Goal: Task Accomplishment & Management: Manage account settings

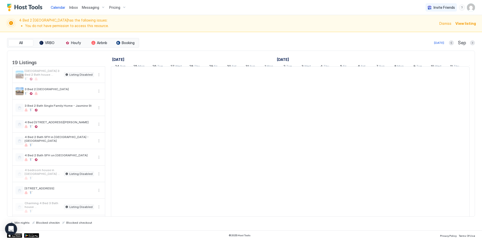
scroll to position [0, 279]
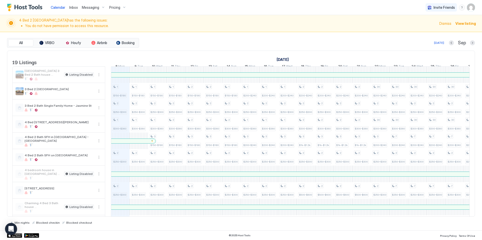
click at [83, 26] on li "You do not have permission to access this resource." at bounding box center [230, 26] width 411 height 5
click at [143, 24] on li "You do not have permission to access this resource." at bounding box center [230, 26] width 411 height 5
click at [450, 23] on span "Dismiss" at bounding box center [445, 23] width 12 height 5
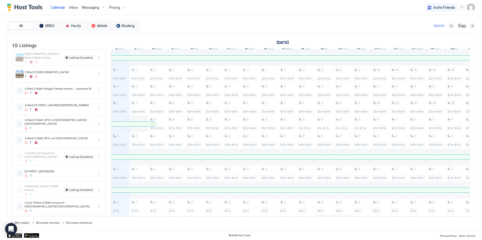
scroll to position [14, 0]
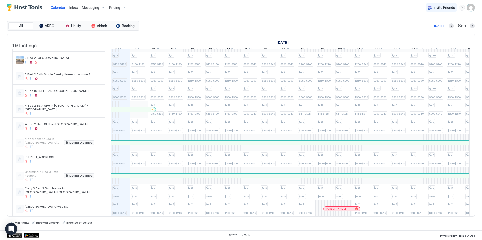
click at [113, 7] on span "Pricing" at bounding box center [114, 7] width 11 height 5
click at [113, 7] on div "Calendar Inbox Messaging Pricing Invite Friends KG All VRBO Houfy Airbnb Bookin…" at bounding box center [241, 120] width 482 height 240
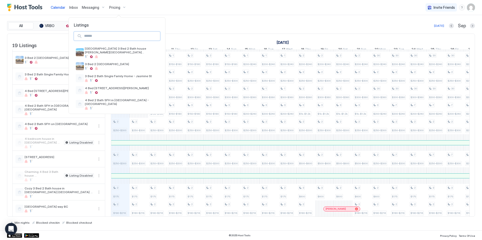
click at [112, 35] on input "Input Field" at bounding box center [121, 36] width 78 height 9
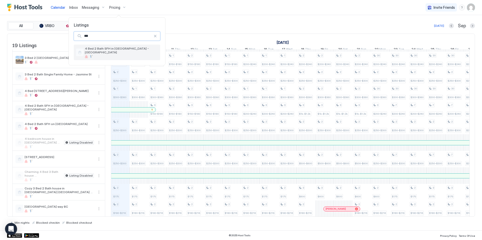
type input "***"
click at [116, 49] on span "4 Bed 2 Bath SFH in [GEOGRAPHIC_DATA] - [GEOGRAPHIC_DATA]" at bounding box center [121, 51] width 73 height 8
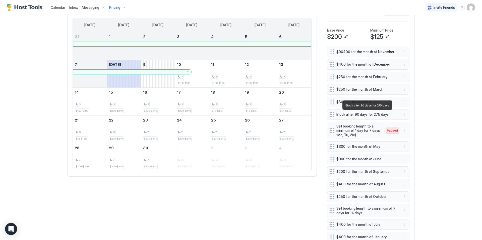
scroll to position [300, 0]
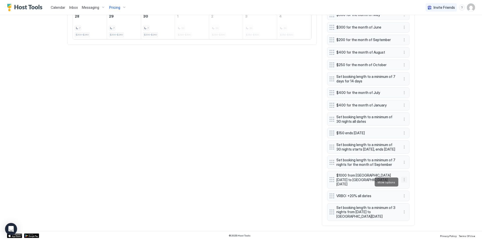
click at [404, 181] on button "More options" at bounding box center [404, 180] width 6 height 6
click at [414, 189] on span "Edit" at bounding box center [412, 189] width 6 height 4
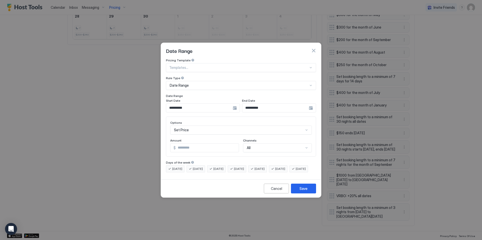
click at [198, 144] on input "****" at bounding box center [207, 148] width 63 height 9
type input "***"
click at [302, 191] on div "Save" at bounding box center [303, 188] width 8 height 5
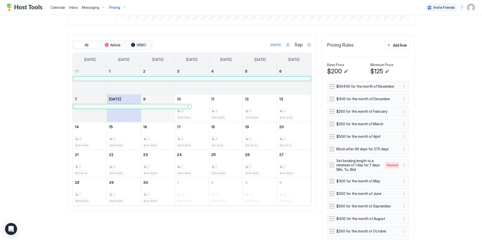
scroll to position [0, 0]
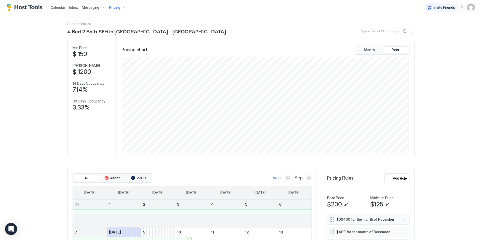
click at [119, 6] on span "Pricing" at bounding box center [114, 7] width 11 height 5
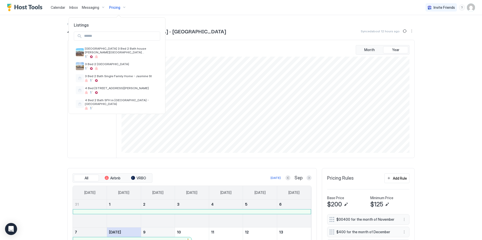
click at [116, 37] on input "Input Field" at bounding box center [121, 36] width 78 height 9
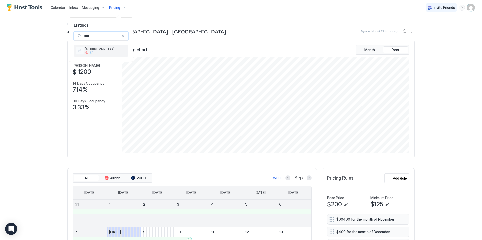
type input "****"
click at [119, 48] on span "[STREET_ADDRESS]" at bounding box center [105, 49] width 41 height 4
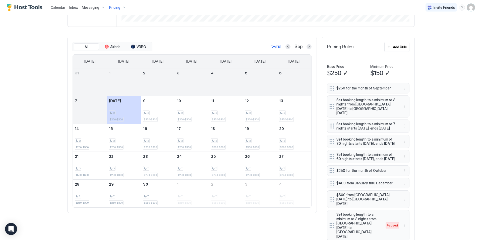
scroll to position [105, 0]
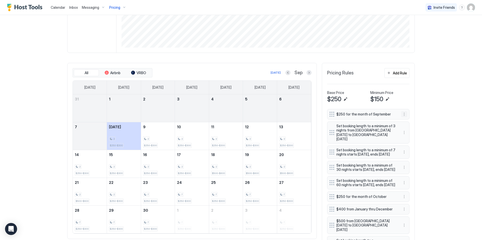
click at [406, 113] on button "More options" at bounding box center [404, 114] width 6 height 6
click at [412, 121] on span "Edit" at bounding box center [412, 121] width 6 height 4
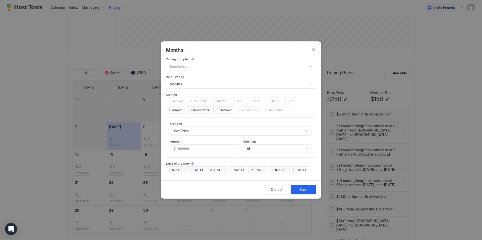
click at [194, 145] on input "***" at bounding box center [207, 149] width 63 height 9
type input "***"
click at [299, 191] on button "Save" at bounding box center [303, 190] width 25 height 10
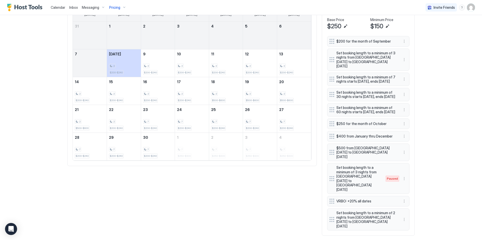
scroll to position [179, 0]
click at [403, 155] on button "More options" at bounding box center [404, 152] width 6 height 6
click at [412, 165] on span "Edit" at bounding box center [412, 165] width 6 height 4
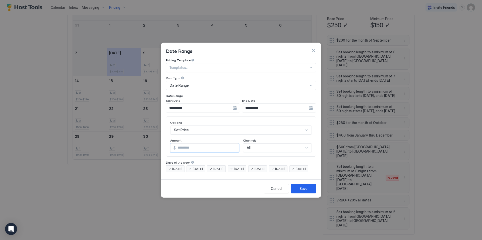
click at [191, 144] on input "***" at bounding box center [207, 148] width 63 height 9
type input "***"
click at [309, 194] on button "Save" at bounding box center [303, 189] width 25 height 10
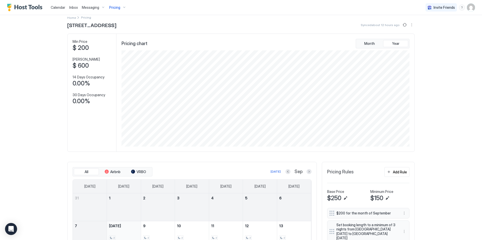
scroll to position [0, 0]
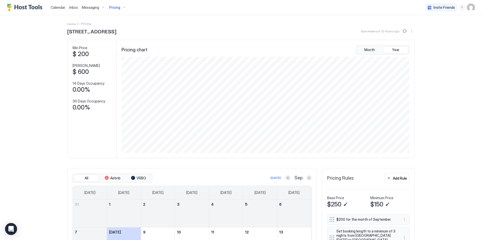
click at [81, 54] on span "$ 200" at bounding box center [80, 54] width 16 height 8
click at [54, 76] on div "Calendar Inbox Messaging Pricing Invite Friends KG Home Pricing [STREET_ADDRESS…" at bounding box center [241, 120] width 482 height 240
click at [116, 8] on span "Pricing" at bounding box center [114, 7] width 11 height 5
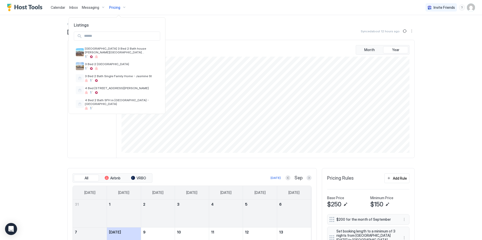
click at [164, 22] on div "Listings [GEOGRAPHIC_DATA] 3 Bed 2 Bath house [PERSON_NAME][GEOGRAPHIC_DATA][PE…" at bounding box center [117, 66] width 96 height 96
click at [194, 27] on div at bounding box center [241, 120] width 482 height 240
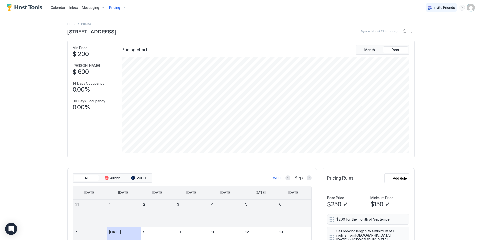
click at [114, 5] on span "Pricing" at bounding box center [114, 7] width 11 height 5
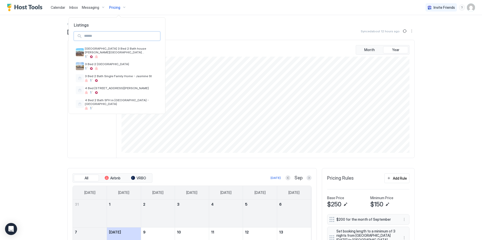
click at [109, 36] on input "Input Field" at bounding box center [121, 36] width 78 height 9
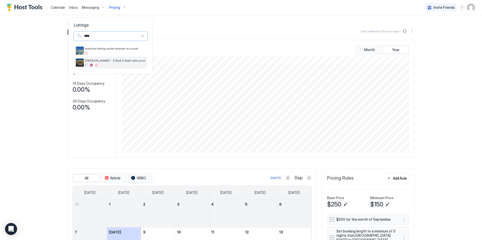
type input "****"
click at [114, 60] on span "[PERSON_NAME] - 3 Bed 2 Bath with pool" at bounding box center [115, 61] width 60 height 4
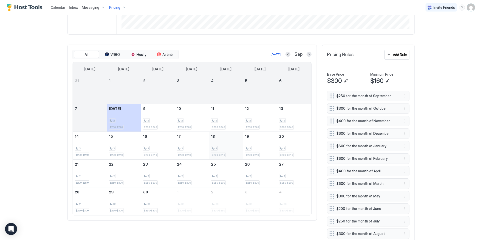
scroll to position [125, 0]
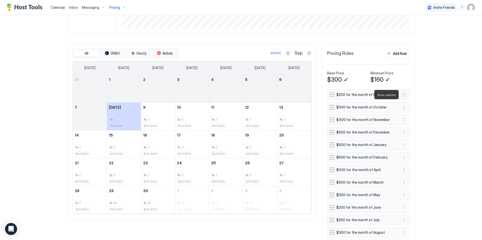
click at [405, 96] on button "More options" at bounding box center [404, 95] width 6 height 6
click at [442, 82] on div at bounding box center [241, 120] width 482 height 240
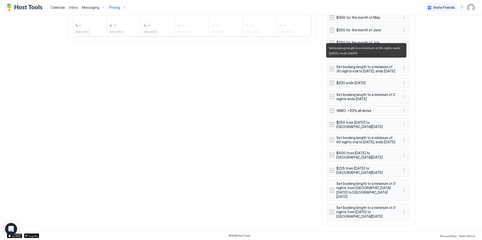
scroll to position [304, 0]
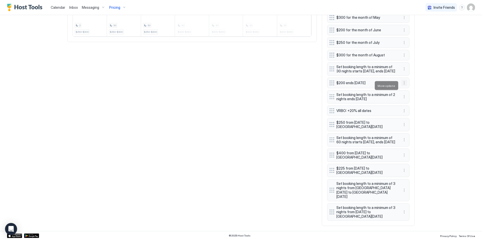
click at [402, 86] on button "More options" at bounding box center [404, 83] width 6 height 6
click at [409, 92] on span "Edit" at bounding box center [412, 93] width 6 height 4
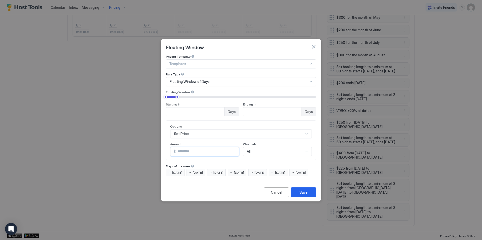
click at [197, 148] on input "***" at bounding box center [207, 152] width 63 height 9
type input "***"
click at [305, 195] on div "Save" at bounding box center [303, 192] width 8 height 5
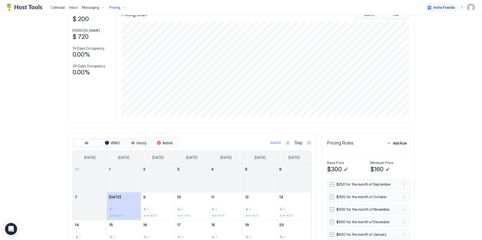
scroll to position [0, 0]
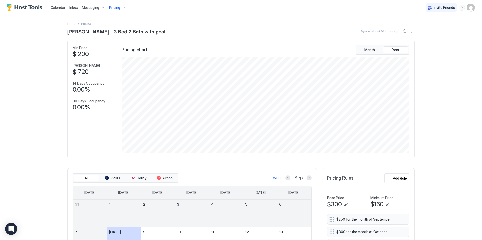
click at [115, 8] on span "Pricing" at bounding box center [114, 7] width 11 height 5
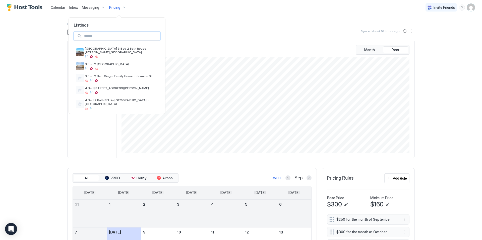
click at [111, 36] on input "Input Field" at bounding box center [121, 36] width 78 height 9
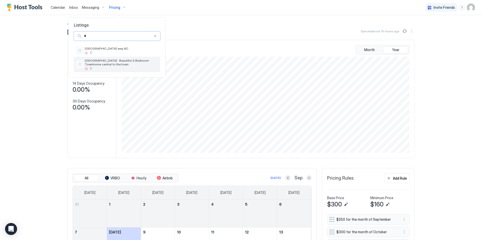
type input "*"
click at [121, 66] on span "[GEOGRAPHIC_DATA] · Beautiful 3 Bedroom Townhome central to the town" at bounding box center [121, 63] width 73 height 8
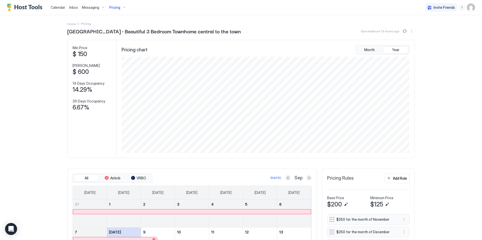
click at [115, 7] on span "Pricing" at bounding box center [114, 7] width 11 height 5
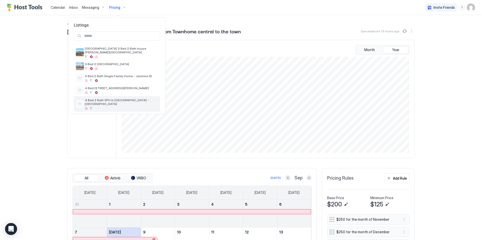
scroll to position [21, 0]
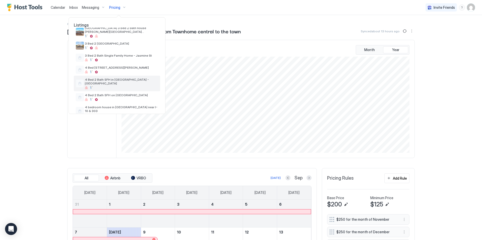
click at [107, 86] on div at bounding box center [121, 87] width 73 height 3
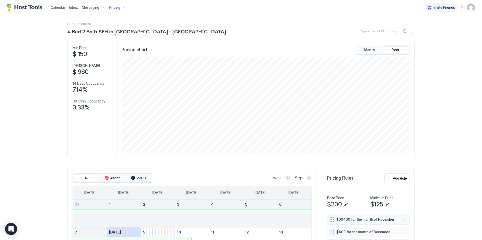
click at [117, 9] on span "Pricing" at bounding box center [114, 7] width 11 height 5
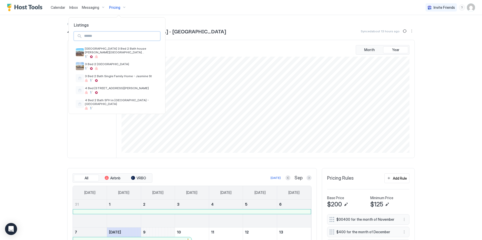
click at [118, 39] on input "Input Field" at bounding box center [121, 36] width 78 height 9
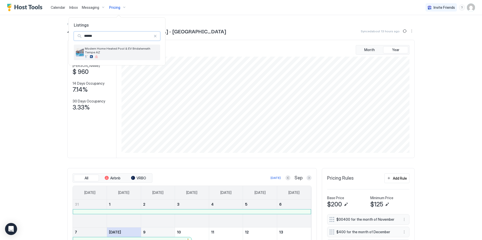
type input "******"
click at [121, 50] on span "Modern Home Heated Pool & EV Bridalwreath Tempe AZ" at bounding box center [121, 51] width 73 height 8
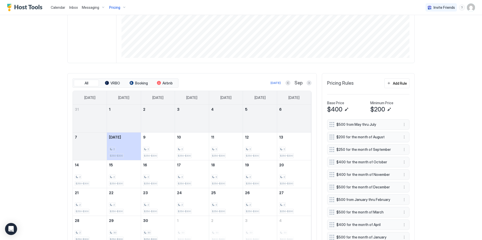
scroll to position [132, 0]
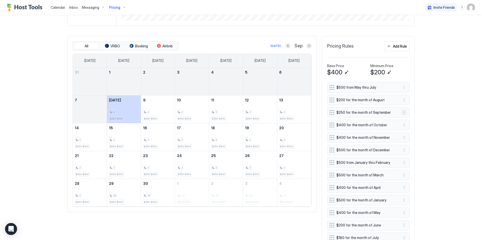
click at [405, 112] on button "More options" at bounding box center [404, 113] width 6 height 6
click at [413, 59] on div at bounding box center [241, 120] width 482 height 240
click at [401, 50] on div at bounding box center [241, 120] width 482 height 240
click at [399, 46] on div "Add Rule" at bounding box center [400, 46] width 14 height 5
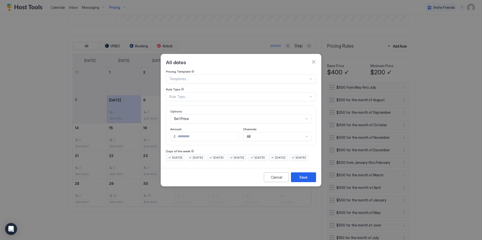
click at [214, 95] on div "Rule Type..." at bounding box center [238, 97] width 139 height 5
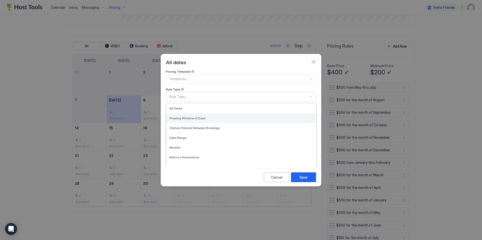
click at [183, 116] on span "Floating Window of Days" at bounding box center [187, 118] width 36 height 4
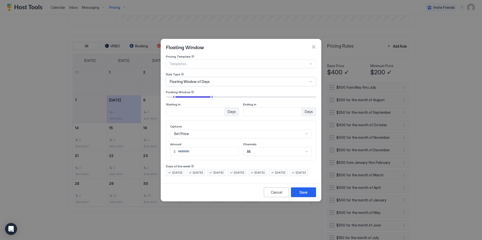
click at [181, 108] on input "**" at bounding box center [195, 112] width 58 height 9
type input "*"
click at [248, 109] on input "**" at bounding box center [272, 112] width 58 height 9
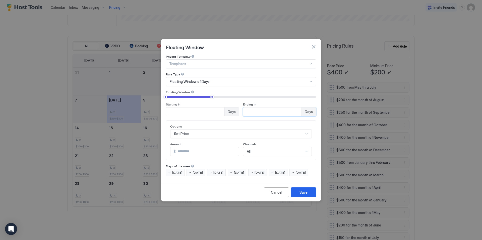
click at [250, 109] on input "**" at bounding box center [272, 112] width 58 height 9
type input "**"
click at [202, 130] on div "Set Price" at bounding box center [240, 133] width 141 height 9
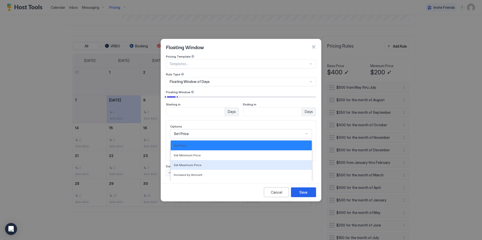
scroll to position [26, 0]
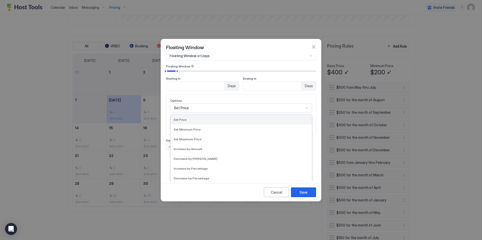
click at [200, 118] on div "Set Price" at bounding box center [241, 120] width 135 height 4
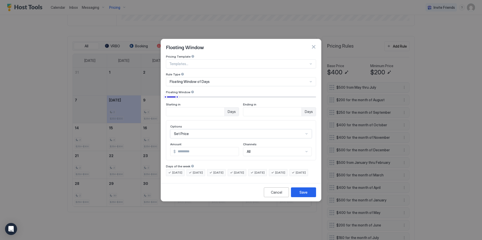
scroll to position [0, 0]
click at [190, 148] on input "*" at bounding box center [207, 152] width 63 height 9
type input "***"
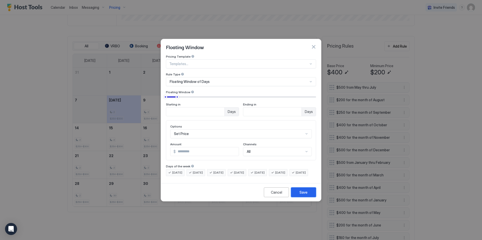
click at [305, 195] on div "Save" at bounding box center [303, 192] width 8 height 5
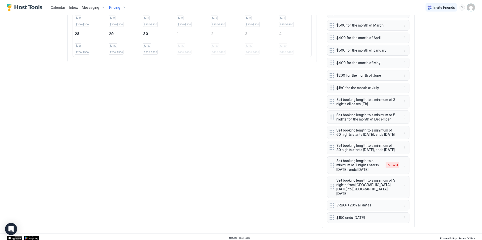
scroll to position [289, 0]
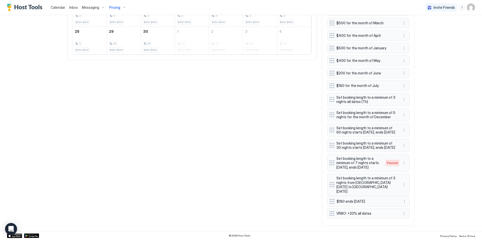
drag, startPoint x: 332, startPoint y: 216, endPoint x: 332, endPoint y: 202, distance: 14.1
click at [332, 202] on div "$500 from May thru July $200 for the month of August $250 for the month of Sept…" at bounding box center [368, 75] width 82 height 291
click at [403, 188] on button "More options" at bounding box center [404, 185] width 6 height 6
click at [413, 210] on span "Delete" at bounding box center [413, 210] width 9 height 4
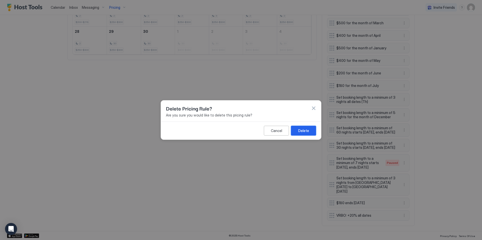
click at [303, 127] on button "Delete" at bounding box center [303, 131] width 25 height 10
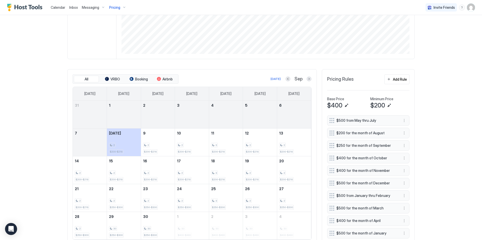
scroll to position [136, 0]
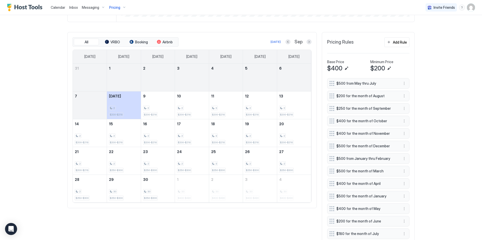
click at [32, 68] on div "Calendar Inbox Messaging Pricing Invite Friends KG Home Pricing Modern Home Hea…" at bounding box center [241, 120] width 482 height 240
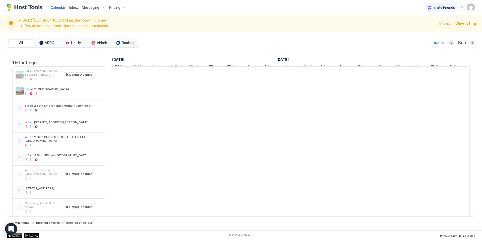
scroll to position [0, 279]
